Goal: Transaction & Acquisition: Book appointment/travel/reservation

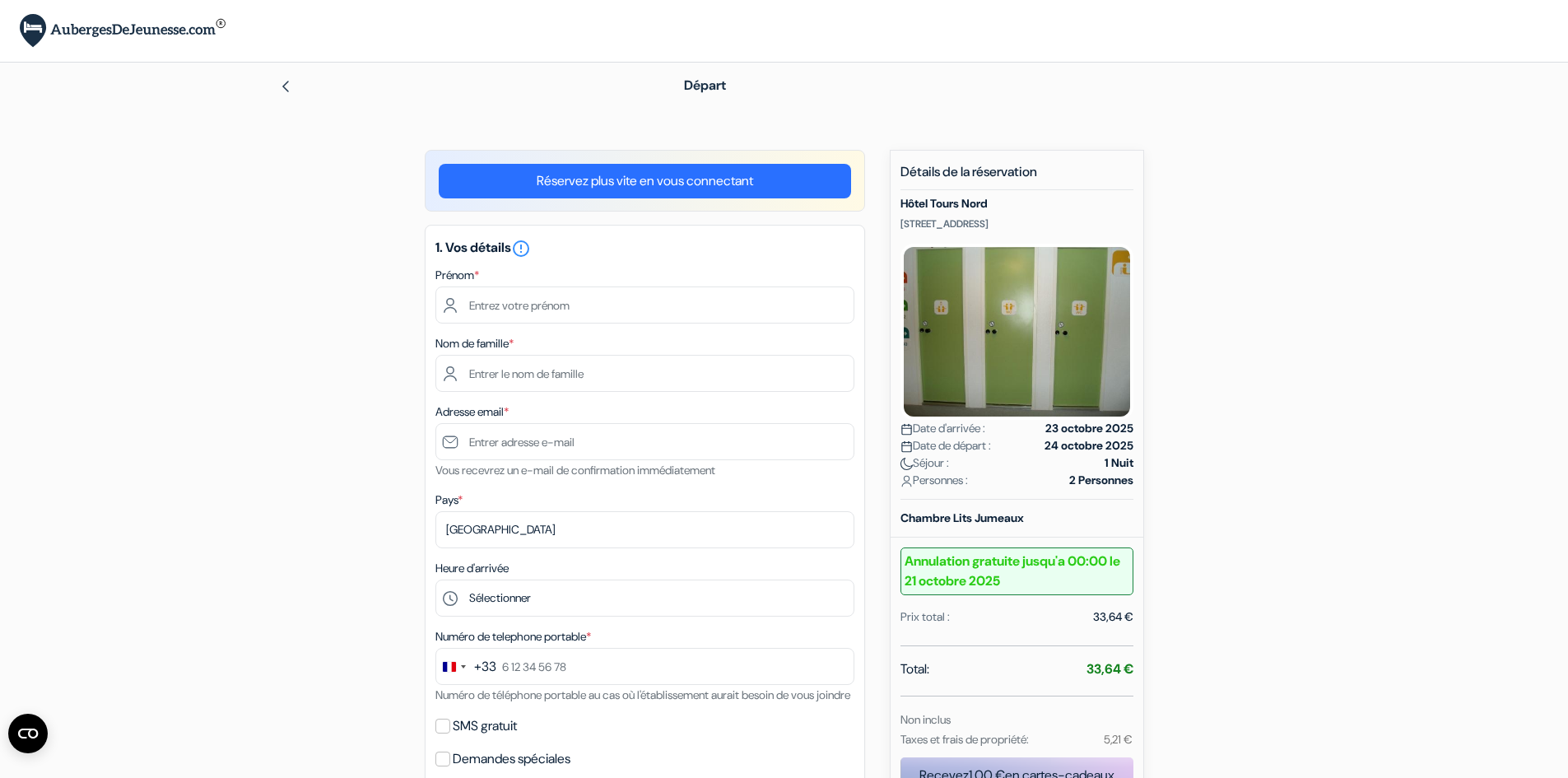
type input "[PERSON_NAME]"
type input "TEMPS"
type input "[EMAIL_ADDRESS][DOMAIN_NAME]"
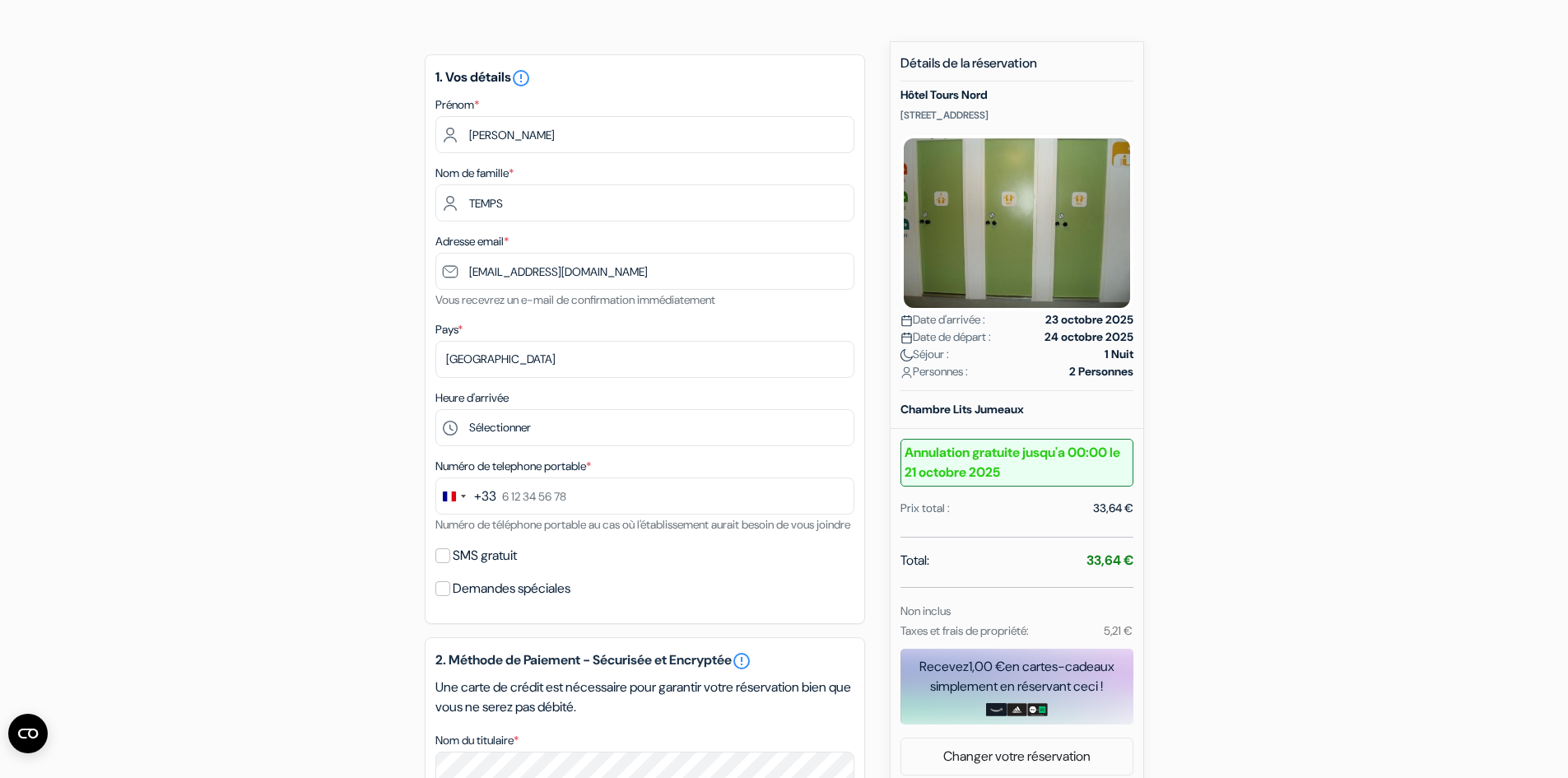
scroll to position [107, 0]
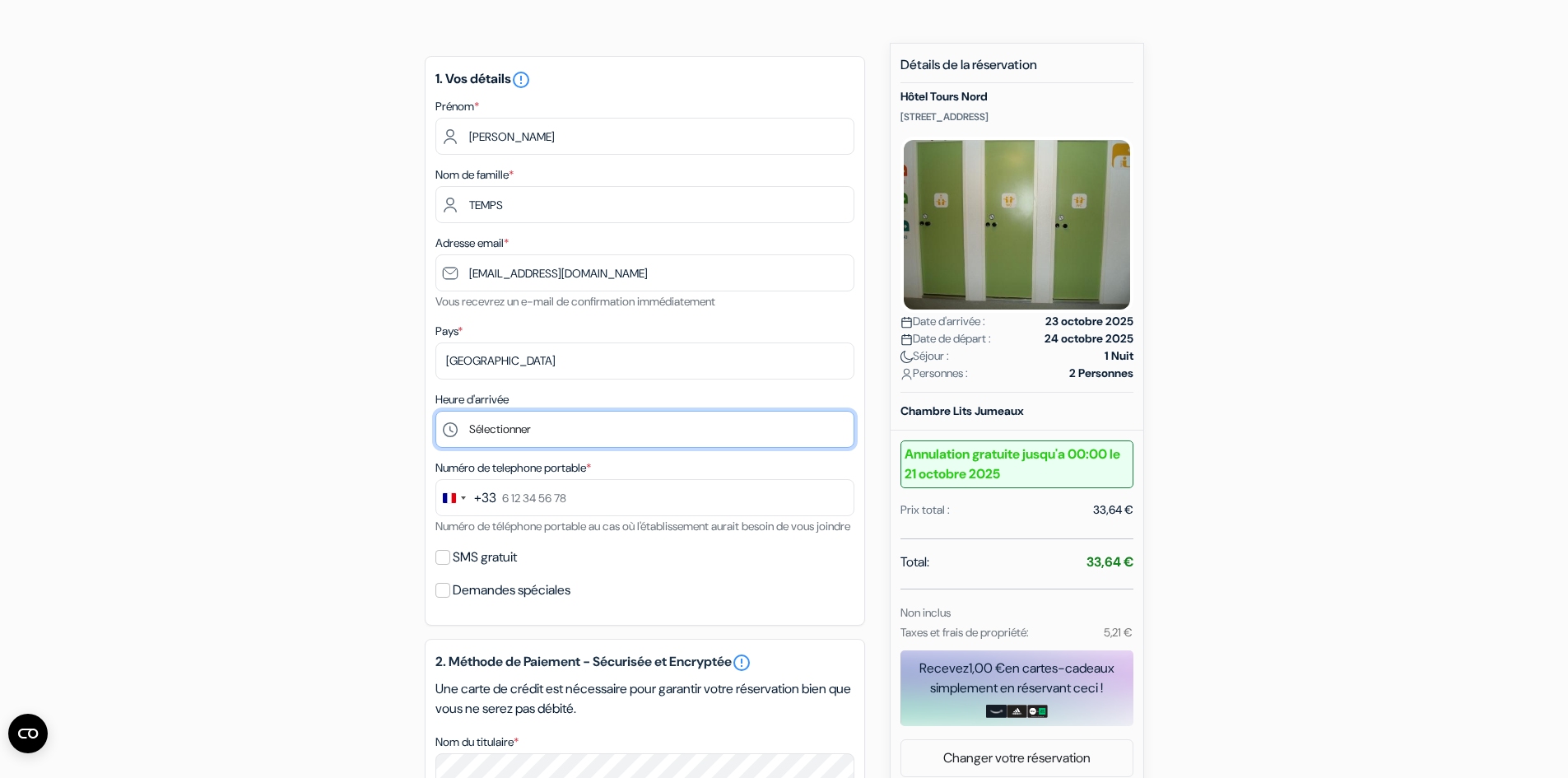
click at [498, 429] on select "Sélectionner 12:00 13:00 14:00 15:00 16:00 17:00 18:00 19:00 20:00 21:00 22:00 …" at bounding box center [645, 429] width 419 height 37
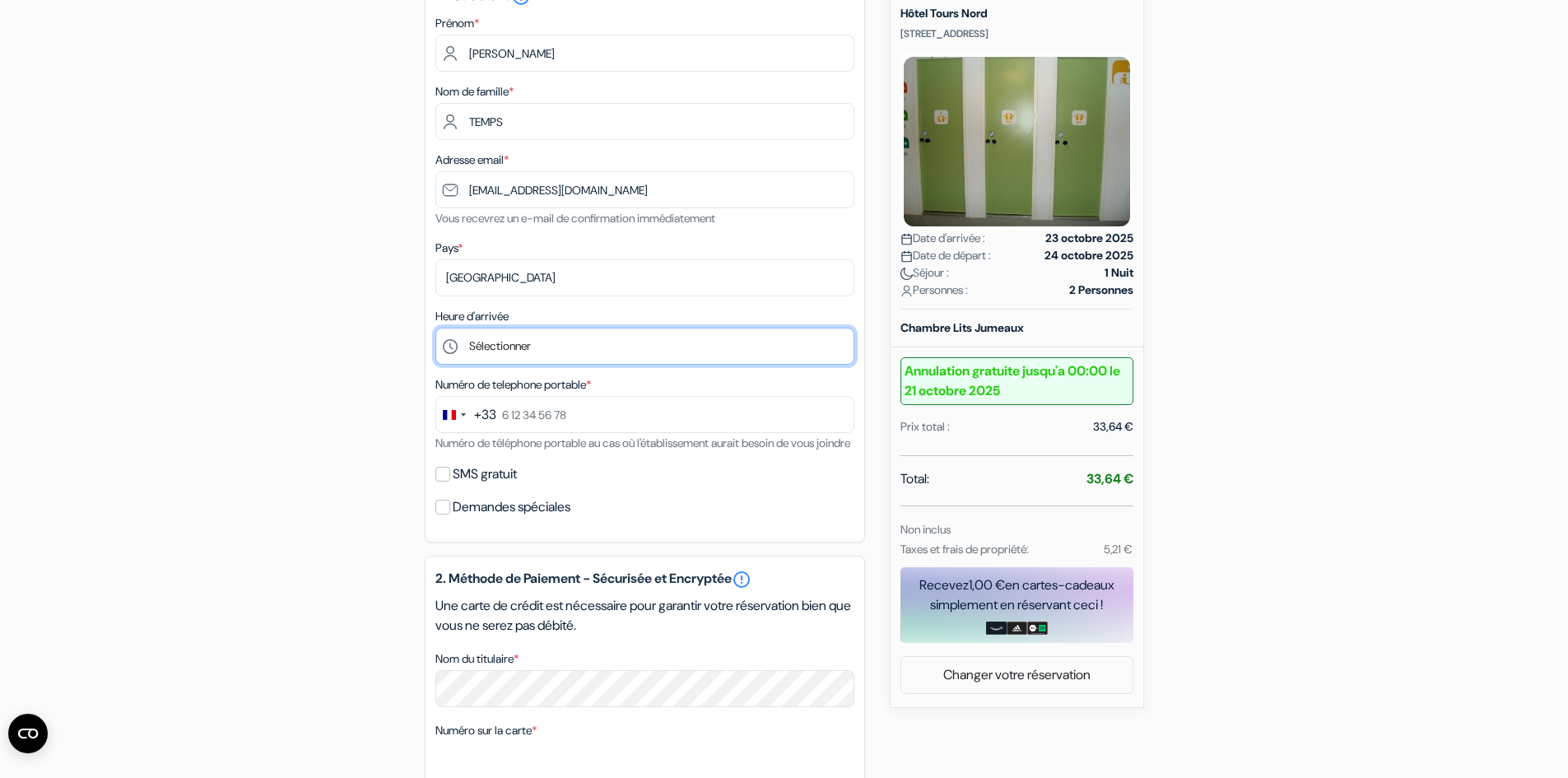
scroll to position [189, 0]
click at [498, 351] on select "Sélectionner 12:00 13:00 14:00 15:00 16:00 17:00 18:00 19:00 20:00 21:00 22:00 …" at bounding box center [645, 347] width 419 height 37
select select "21"
click at [436, 329] on select "Sélectionner 12:00 13:00 14:00 15:00 16:00 17:00 18:00 19:00 20:00 21:00 22:00 …" at bounding box center [645, 347] width 419 height 37
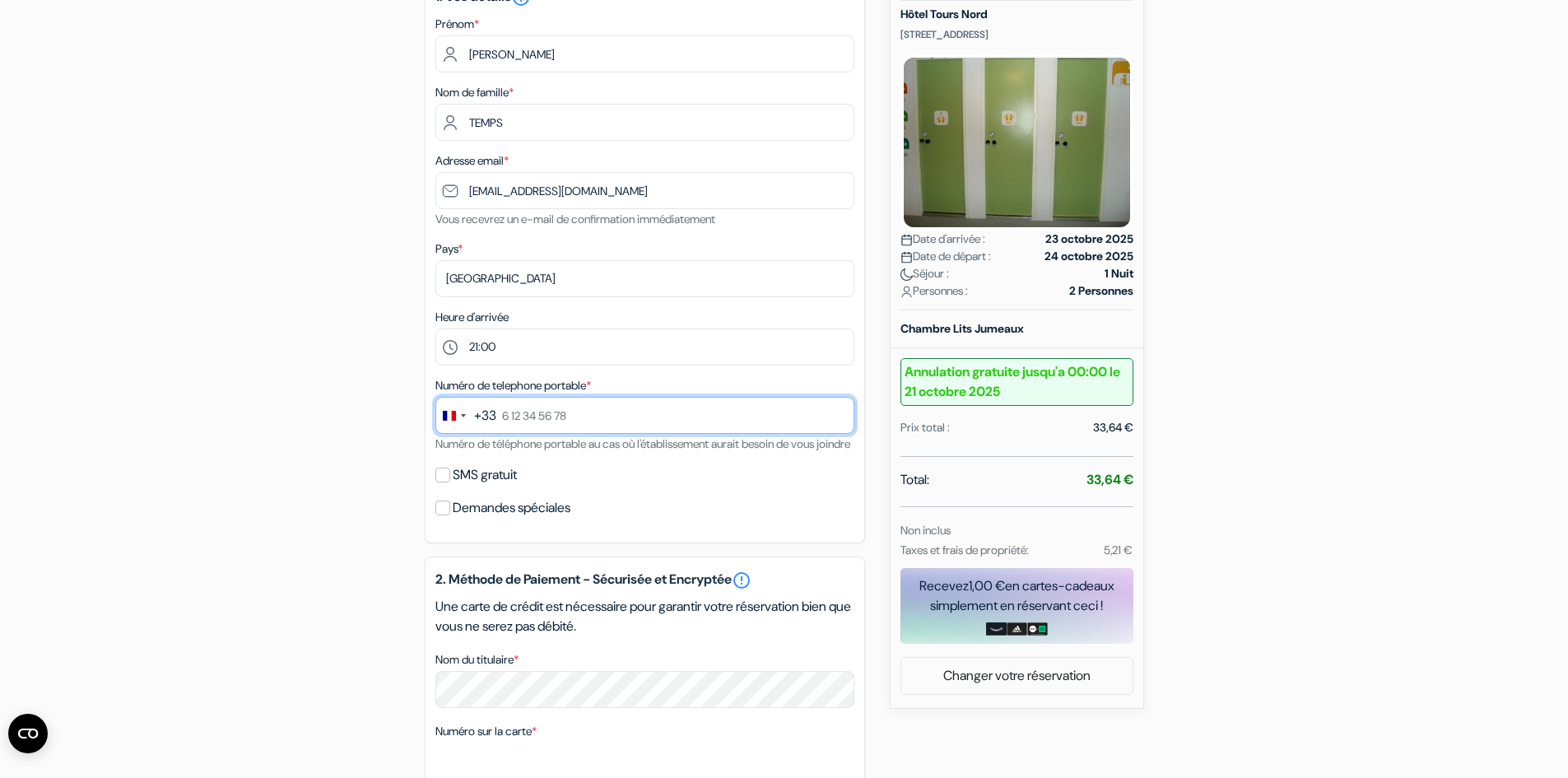
click at [584, 409] on input "text" at bounding box center [645, 416] width 419 height 37
click at [511, 414] on input "0660298192" at bounding box center [645, 416] width 419 height 37
click at [1324, 366] on div "add_box [GEOGRAPHIC_DATA] [STREET_ADDRESS] Détails de l'établissement X *" at bounding box center [784, 564] width 1086 height 1209
click at [501, 416] on input "6 60 29 81 92" at bounding box center [645, 416] width 419 height 37
type input "0660298192"
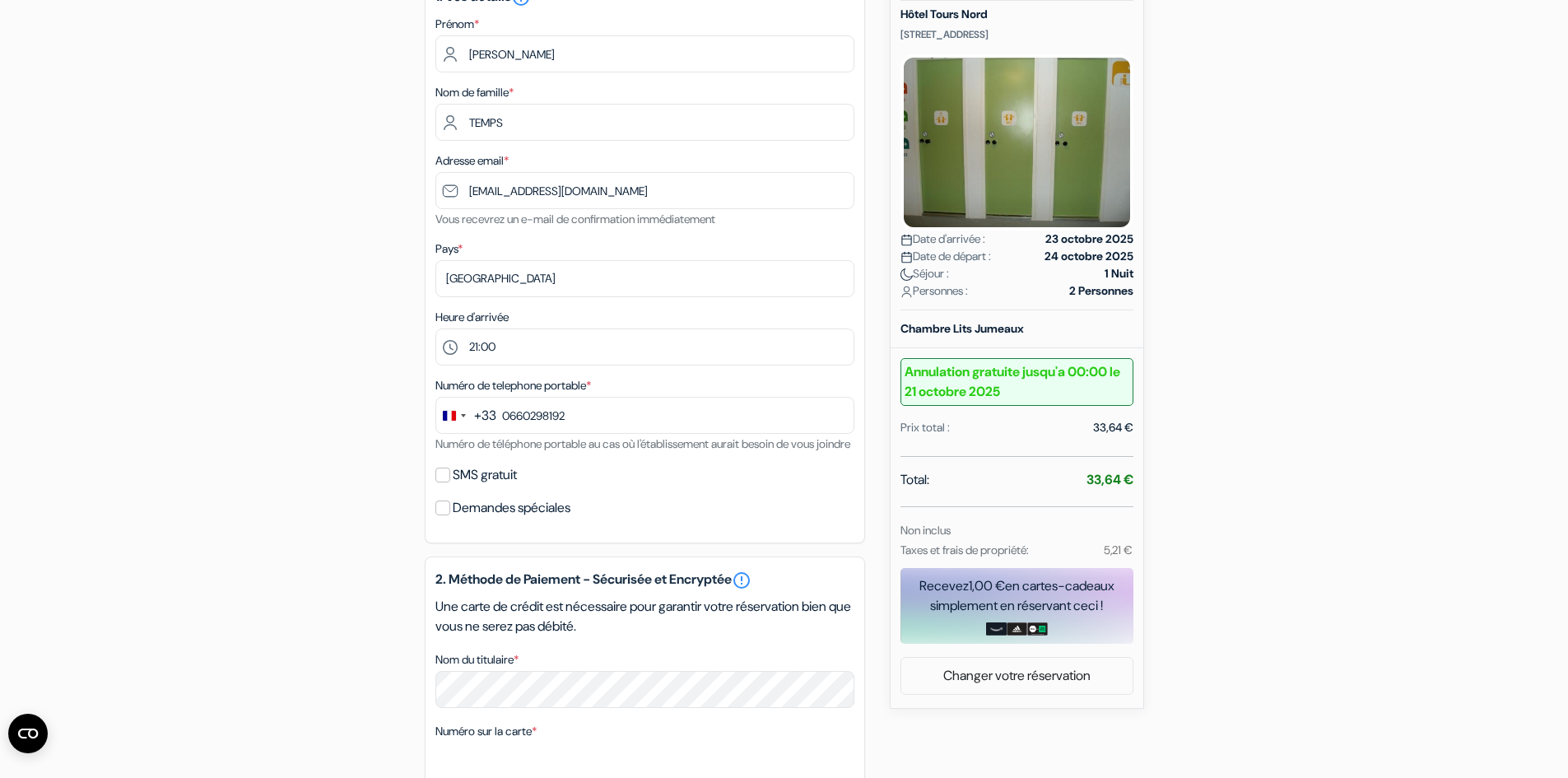
click at [1397, 374] on form "Départ add_box [GEOGRAPHIC_DATA] [STREET_ADDRESS] no_plan *" at bounding box center [784, 501] width 1568 height 1255
click at [447, 482] on input "SMS gratuit" at bounding box center [442, 475] width 14 height 14
checkbox input "true"
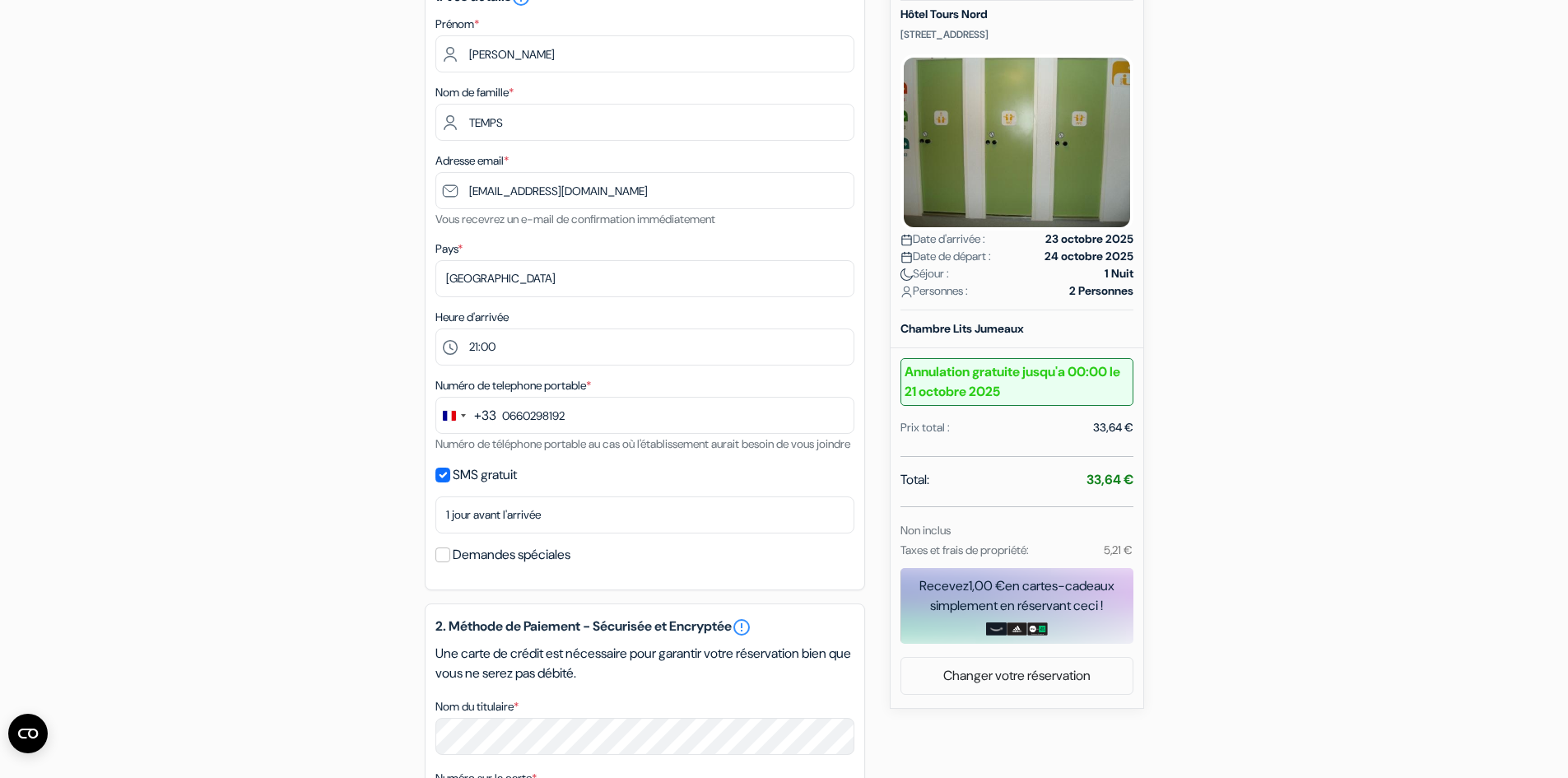
click at [1291, 461] on div "add_box [GEOGRAPHIC_DATA] [STREET_ADDRESS] Détails de l'établissement X *" at bounding box center [784, 589] width 1086 height 1256
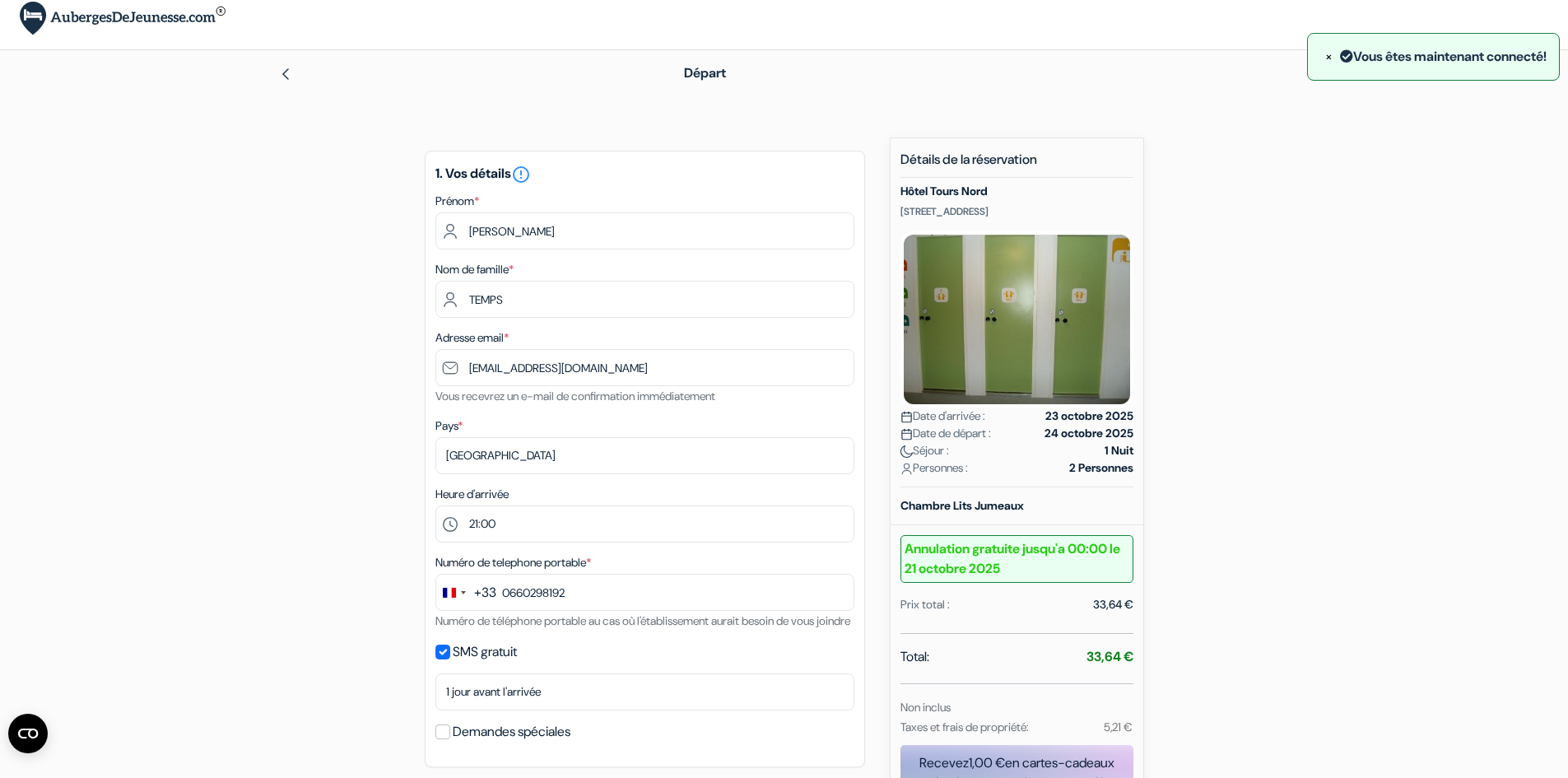
scroll to position [0, 0]
